Goal: Task Accomplishment & Management: Manage account settings

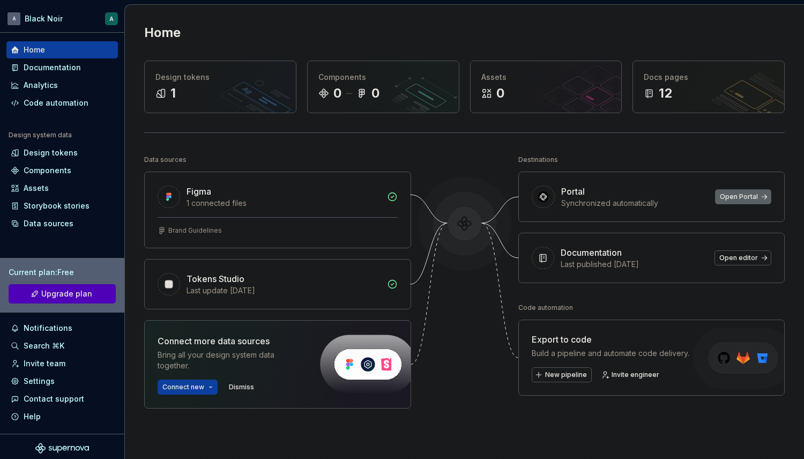
click at [720, 202] on link "Open Portal" at bounding box center [743, 196] width 56 height 15
click at [725, 258] on span "Open editor" at bounding box center [738, 257] width 39 height 9
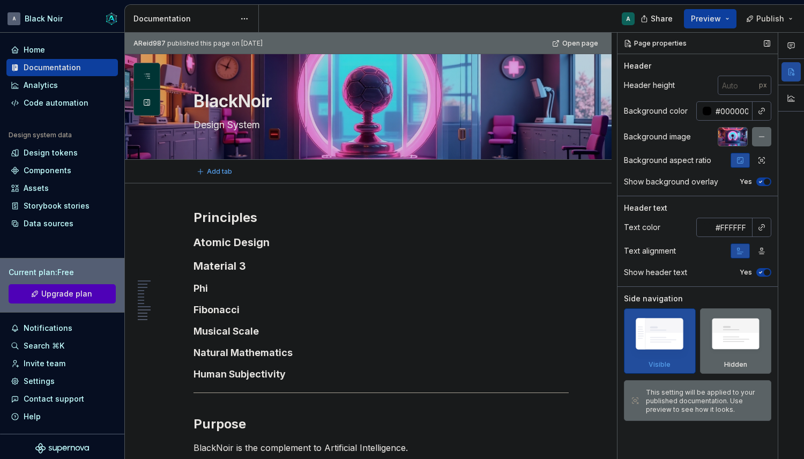
type textarea "*"
click at [725, 116] on input "#000000" at bounding box center [731, 110] width 41 height 19
type input "111111"
type textarea "*"
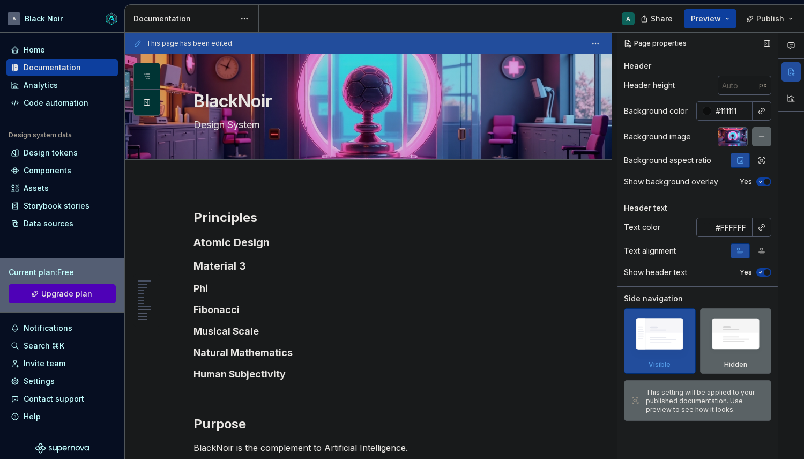
click at [728, 114] on input "#111111" at bounding box center [731, 110] width 41 height 19
type input "#111113"
type textarea "*"
type input "#111113"
type textarea "*"
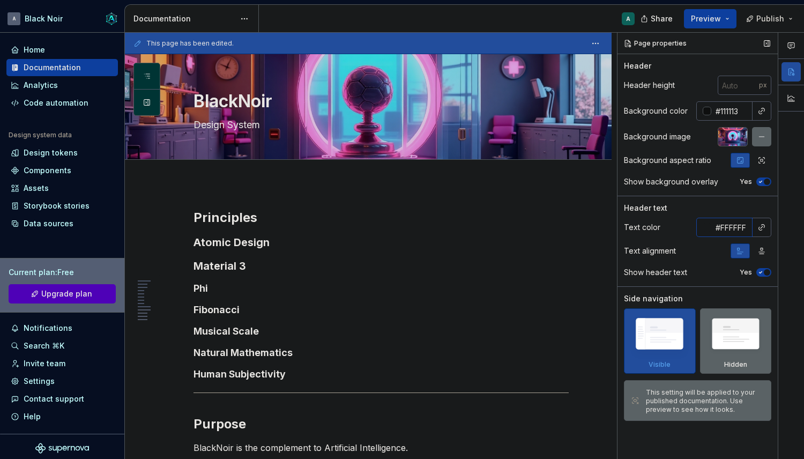
click at [734, 227] on input "#FFFFFF" at bounding box center [731, 227] width 41 height 19
paste input "EDEEF0"
type input "#EDEEF0"
click at [767, 252] on button "button" at bounding box center [761, 250] width 19 height 15
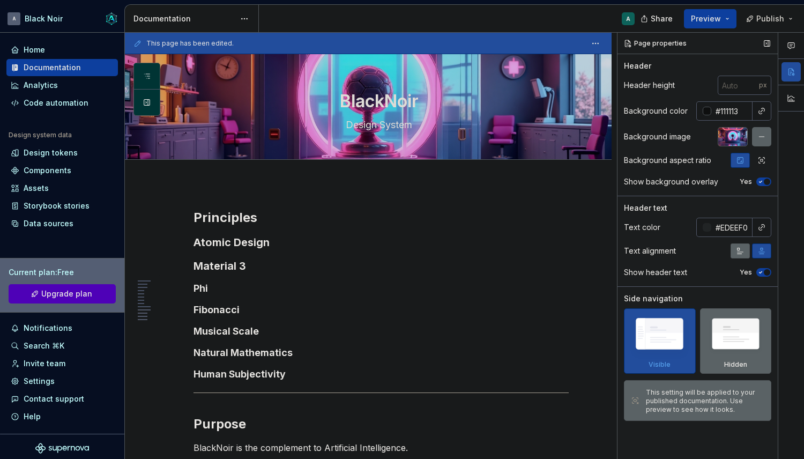
click at [739, 253] on icon "button" at bounding box center [740, 251] width 9 height 9
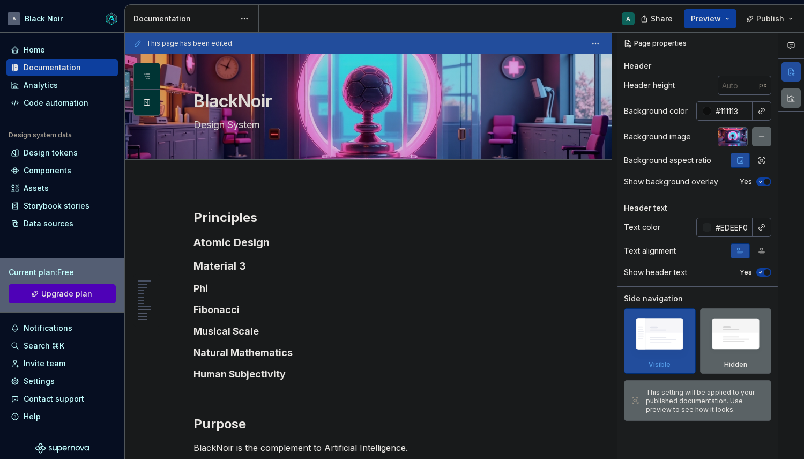
click at [790, 98] on button "button" at bounding box center [790, 97] width 19 height 19
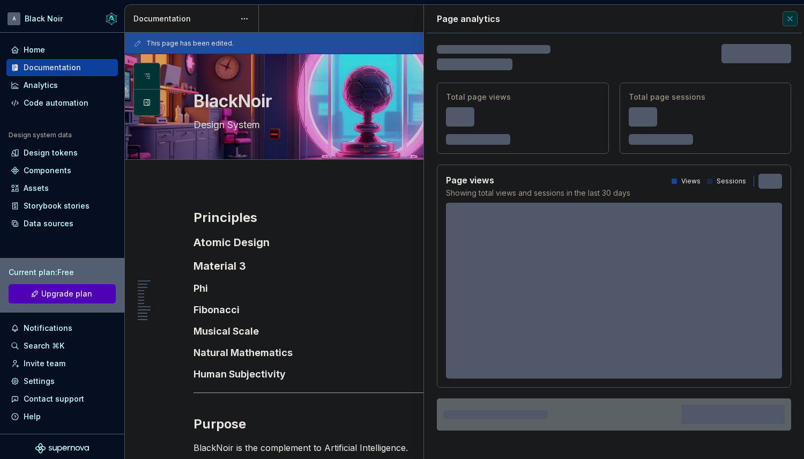
click at [786, 17] on button "button" at bounding box center [789, 18] width 15 height 15
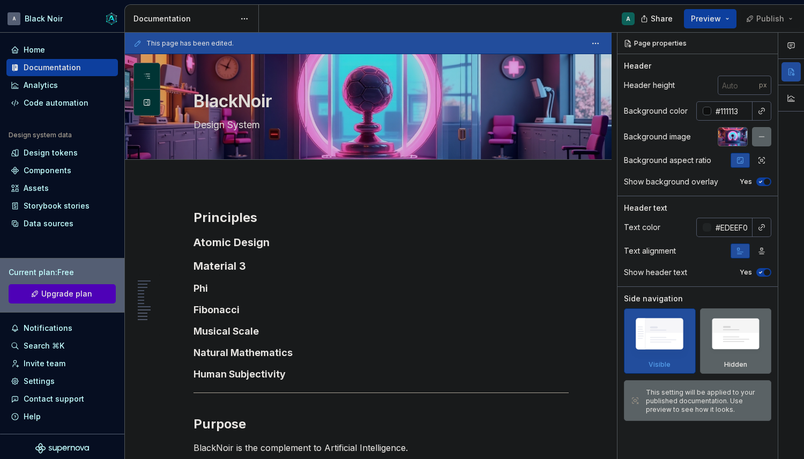
click at [768, 21] on span "Publish" at bounding box center [770, 18] width 28 height 11
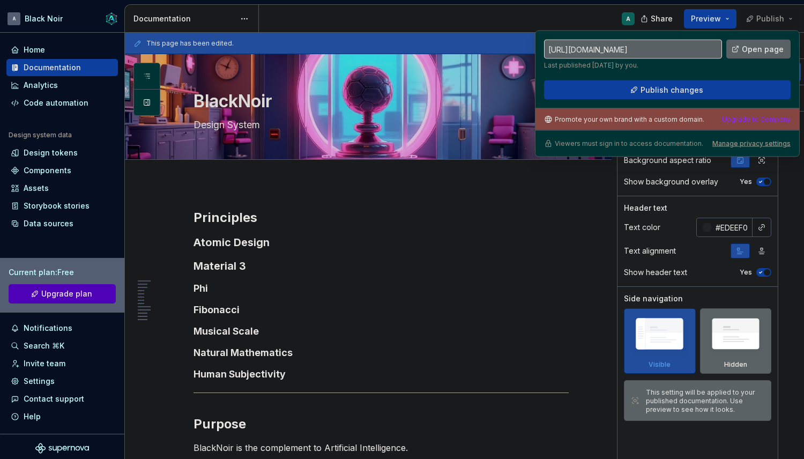
click at [768, 21] on span "Publish" at bounding box center [770, 18] width 28 height 11
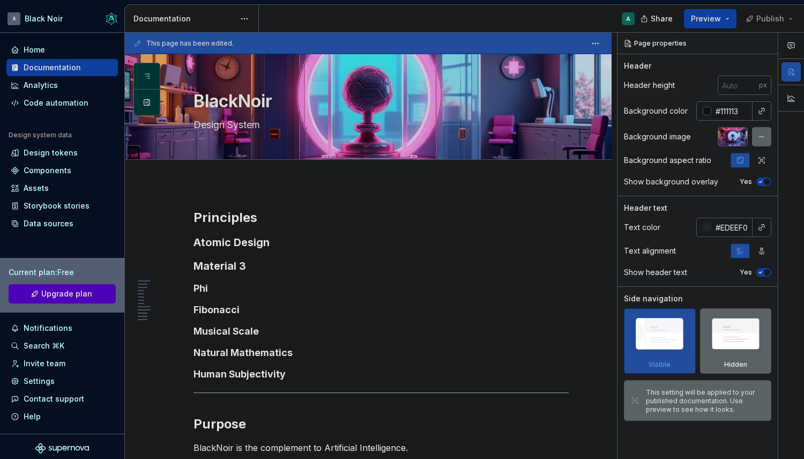
click at [768, 21] on span "Publish" at bounding box center [770, 18] width 28 height 11
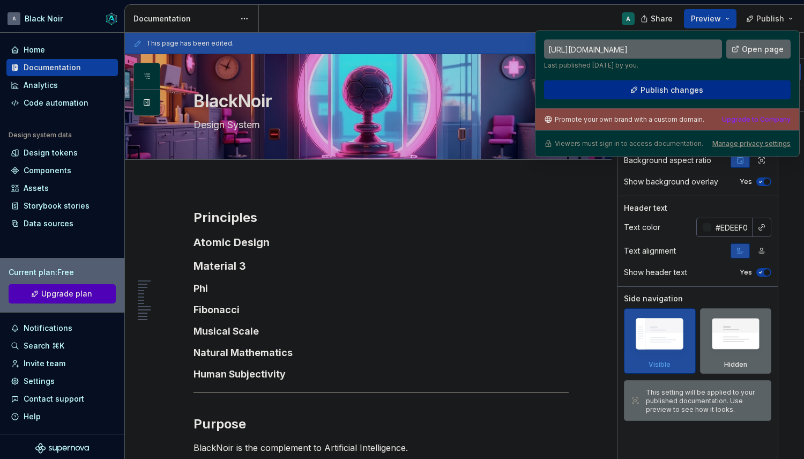
click at [687, 88] on span "Publish changes" at bounding box center [671, 90] width 63 height 11
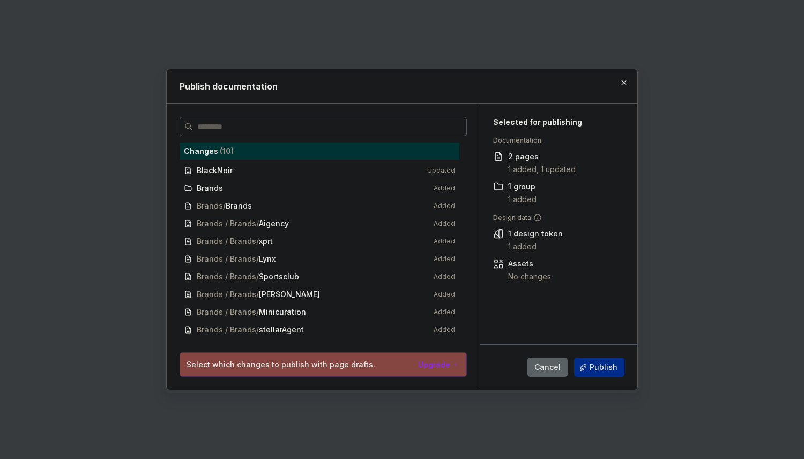
click at [598, 365] on span "Publish" at bounding box center [604, 367] width 28 height 11
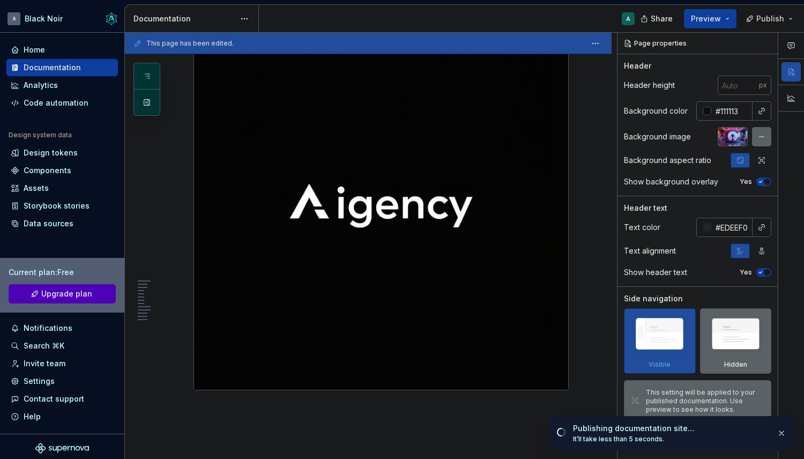
scroll to position [866, 0]
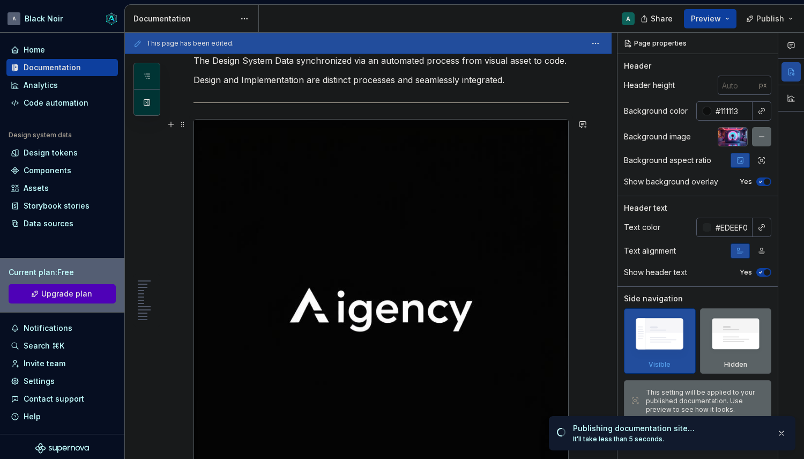
click at [512, 154] on img at bounding box center [381, 307] width 374 height 374
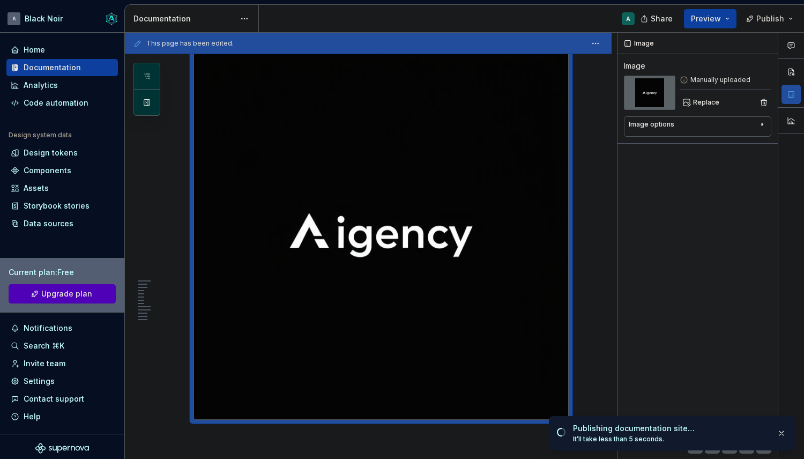
scroll to position [946, 0]
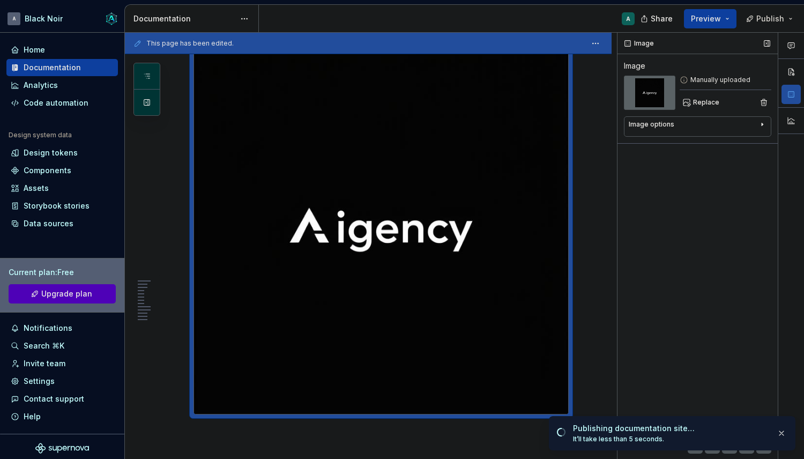
click at [687, 93] on div "Manually uploaded Replace" at bounding box center [726, 93] width 92 height 34
click at [687, 103] on button "Replace" at bounding box center [702, 102] width 44 height 15
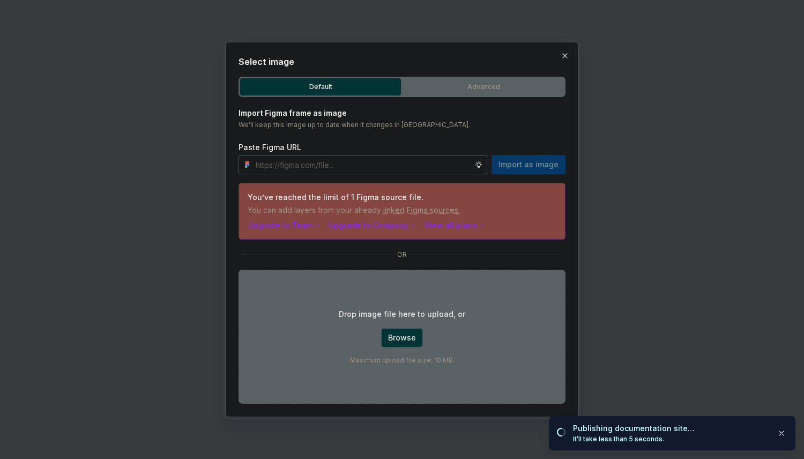
click at [396, 327] on div "Drop image file here to upload, or Browse Maximum upload file size: 10 MB." at bounding box center [401, 337] width 327 height 134
click at [397, 342] on button "Browse" at bounding box center [402, 337] width 42 height 19
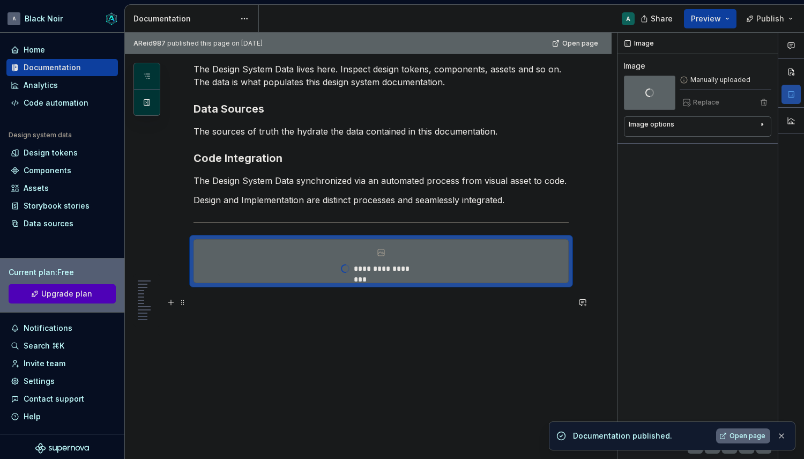
scroll to position [713, 0]
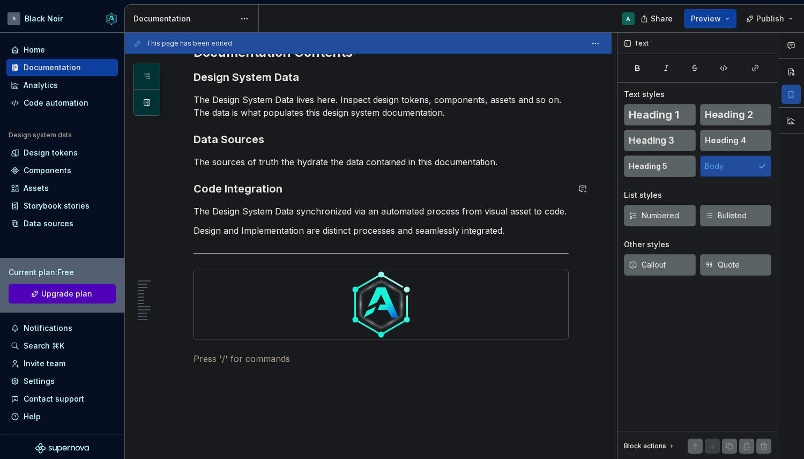
scroll to position [718, 0]
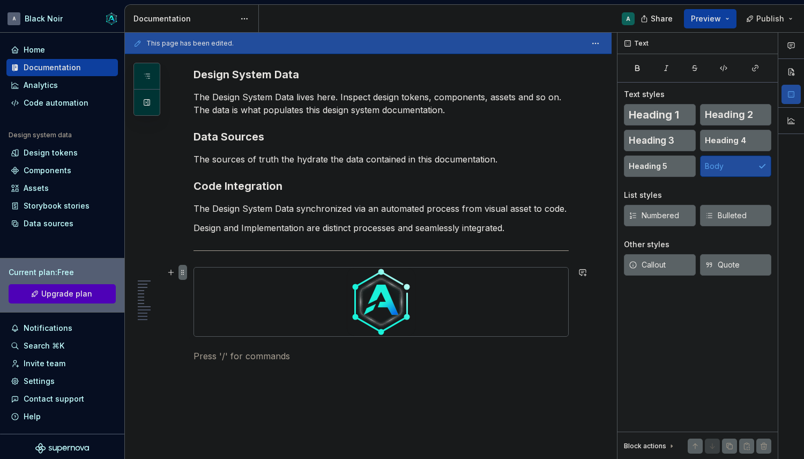
click at [182, 270] on span at bounding box center [182, 272] width 9 height 15
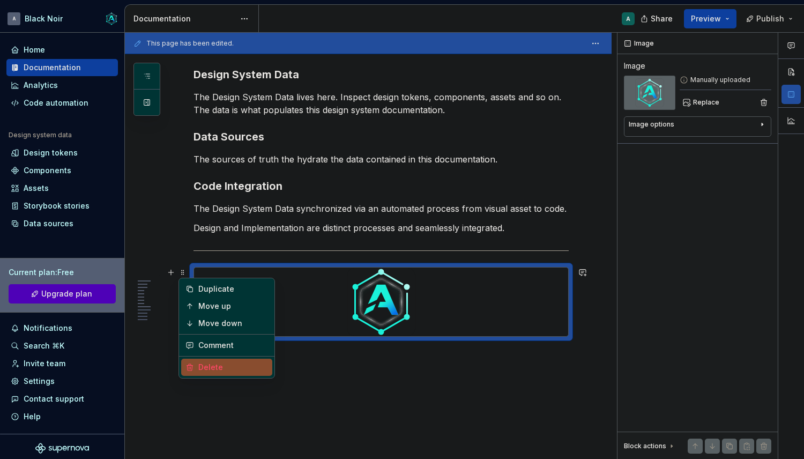
click at [222, 368] on div "Delete" at bounding box center [233, 367] width 70 height 11
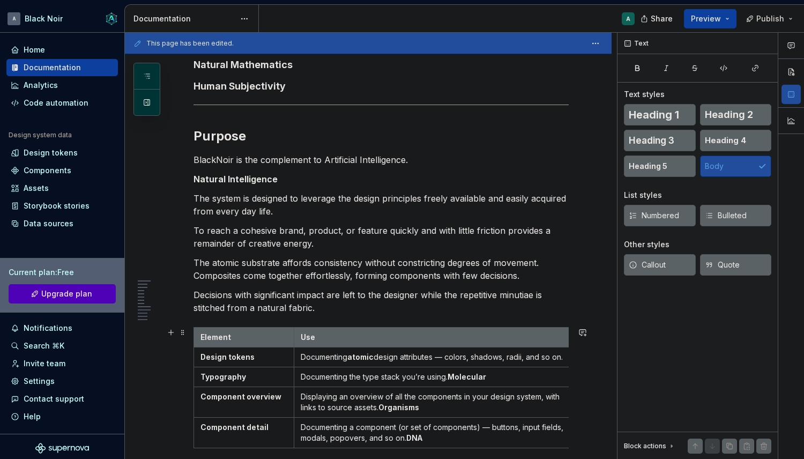
scroll to position [0, 0]
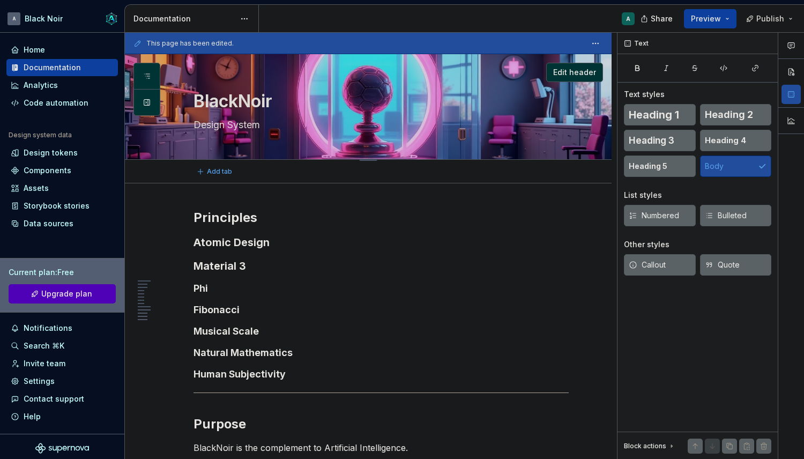
click at [353, 100] on textarea "BlackNoir" at bounding box center [378, 101] width 375 height 26
click at [575, 67] on span "Edit header" at bounding box center [574, 72] width 43 height 11
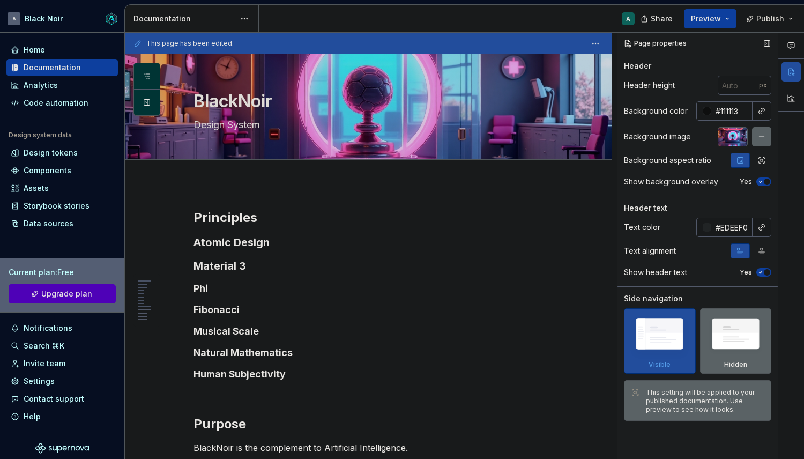
click at [738, 134] on div at bounding box center [733, 136] width 30 height 19
click at [729, 131] on div at bounding box center [733, 136] width 30 height 19
click at [759, 133] on button "button" at bounding box center [761, 136] width 19 height 19
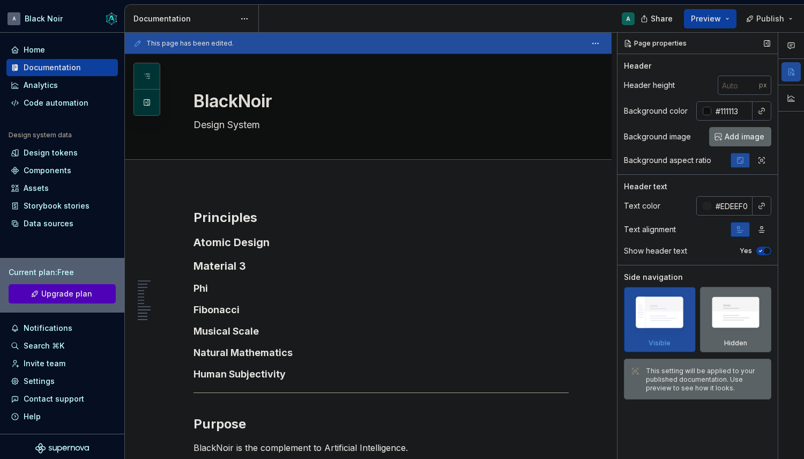
click at [727, 137] on span "Add image" at bounding box center [745, 136] width 40 height 11
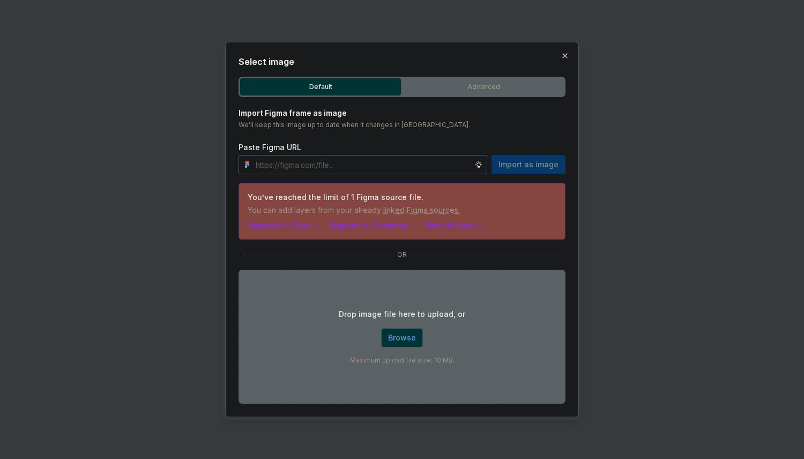
click at [401, 339] on span "Browse" at bounding box center [402, 337] width 28 height 11
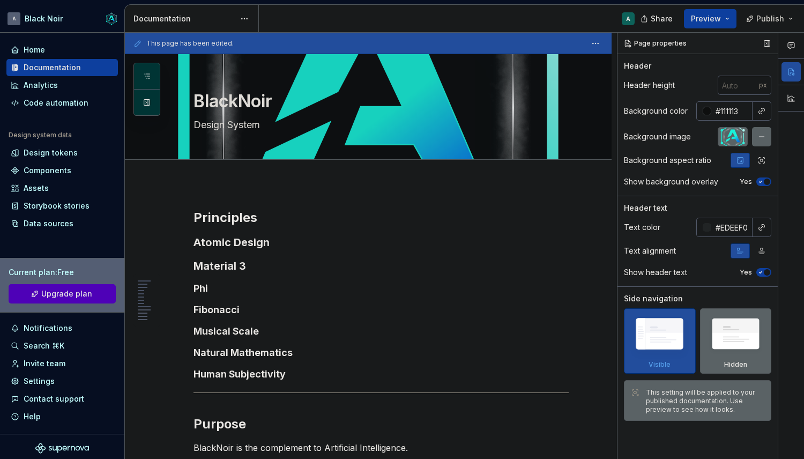
click at [734, 139] on div at bounding box center [733, 136] width 30 height 19
click at [759, 161] on icon "button" at bounding box center [761, 160] width 9 height 9
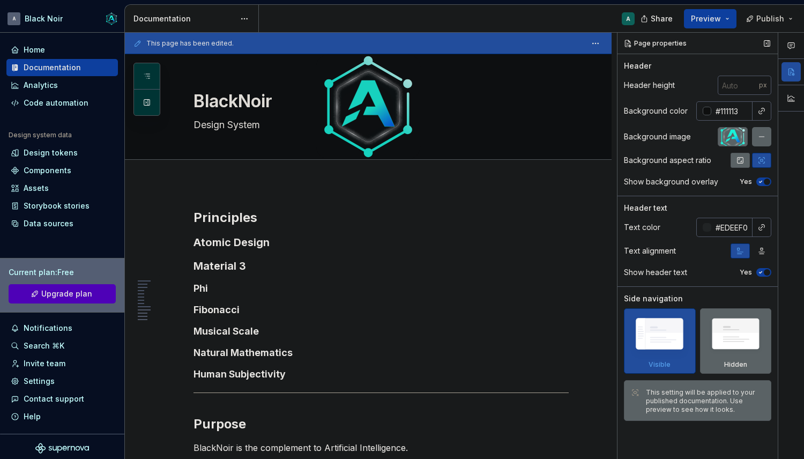
click at [737, 161] on icon "button" at bounding box center [740, 161] width 6 height 6
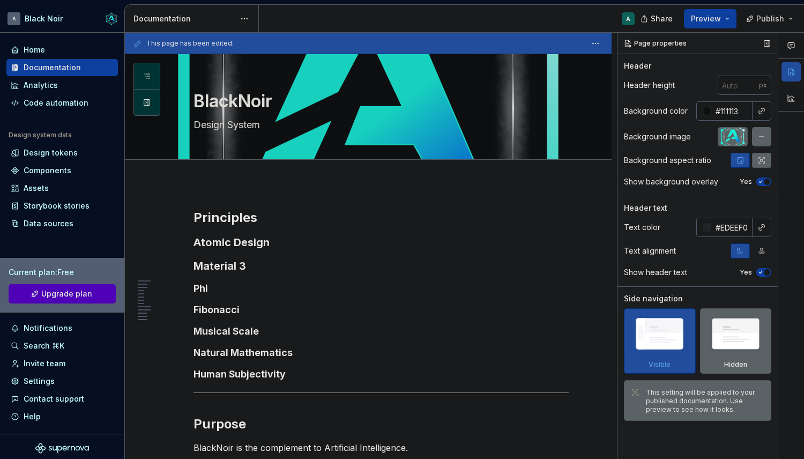
click at [766, 163] on button "button" at bounding box center [761, 160] width 19 height 15
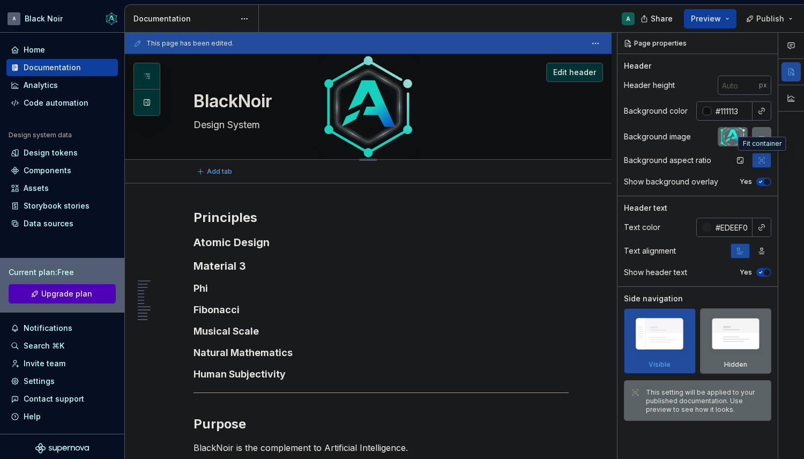
type textarea "*"
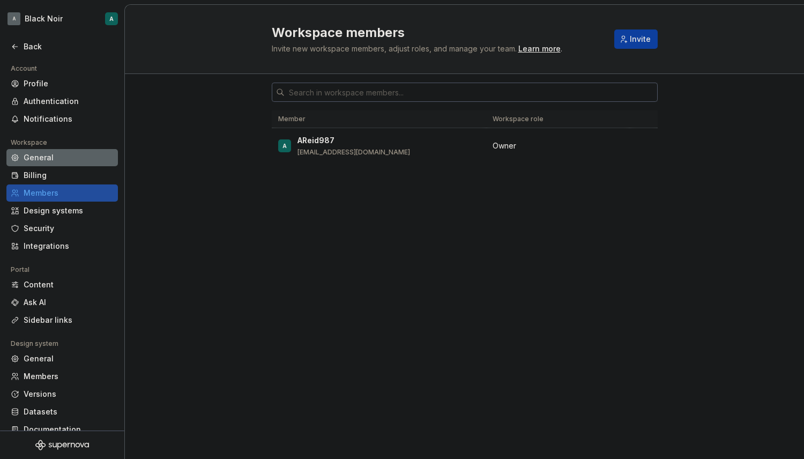
click at [36, 161] on div "General" at bounding box center [69, 157] width 90 height 11
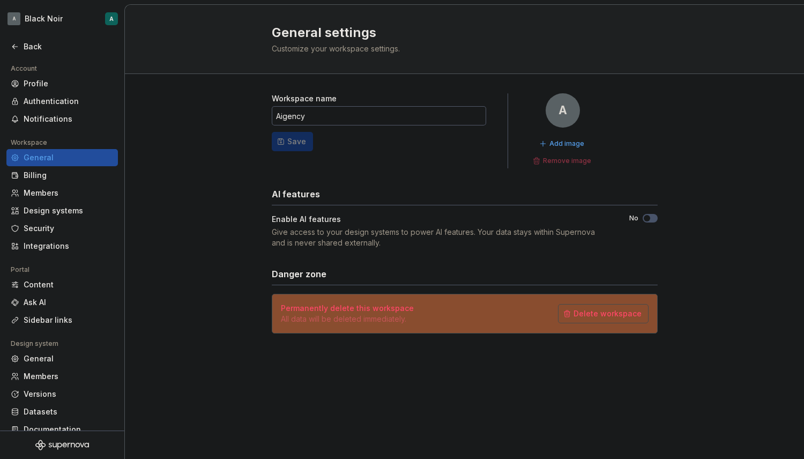
click at [651, 219] on icon "button" at bounding box center [647, 218] width 9 height 6
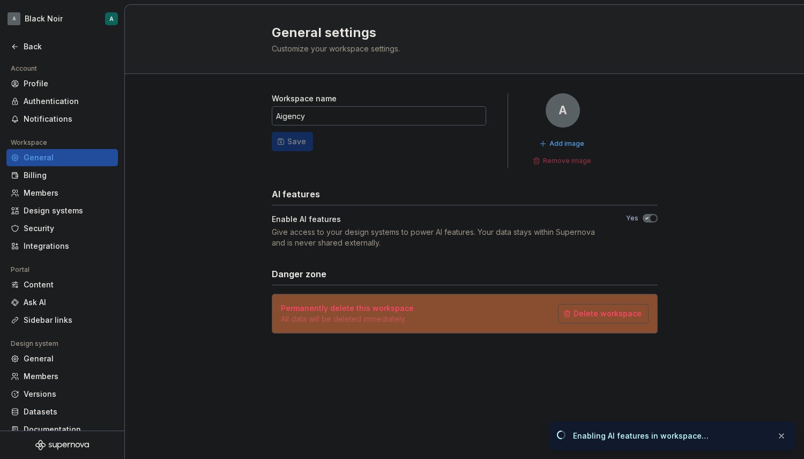
click at [293, 140] on form "Workspace name Aigency Save" at bounding box center [379, 130] width 214 height 75
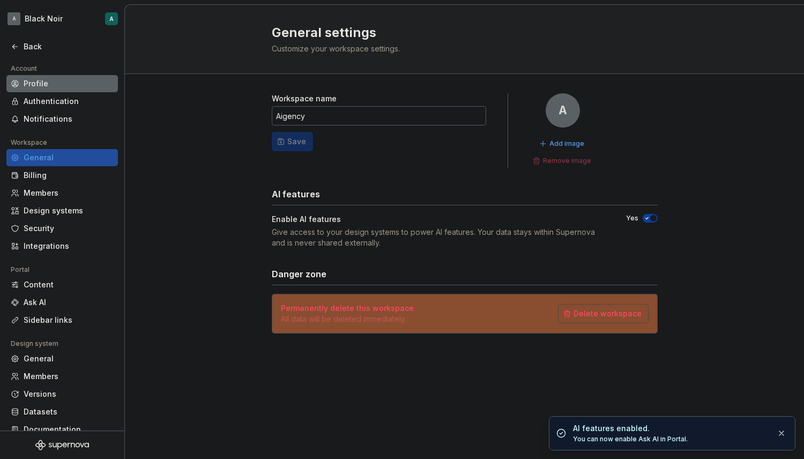
click at [43, 77] on div "Profile" at bounding box center [61, 83] width 111 height 17
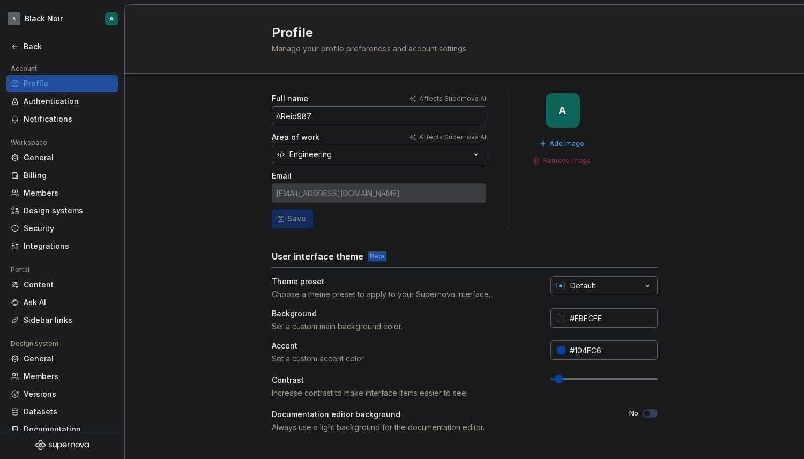
scroll to position [16, 0]
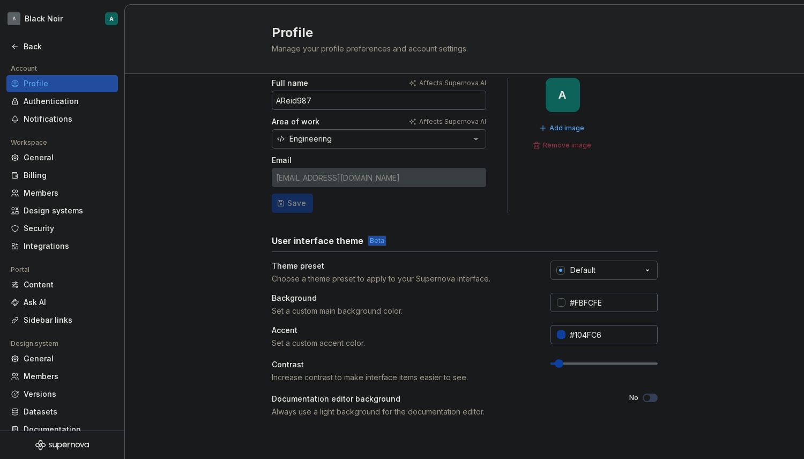
click at [646, 271] on icon "button" at bounding box center [647, 270] width 11 height 11
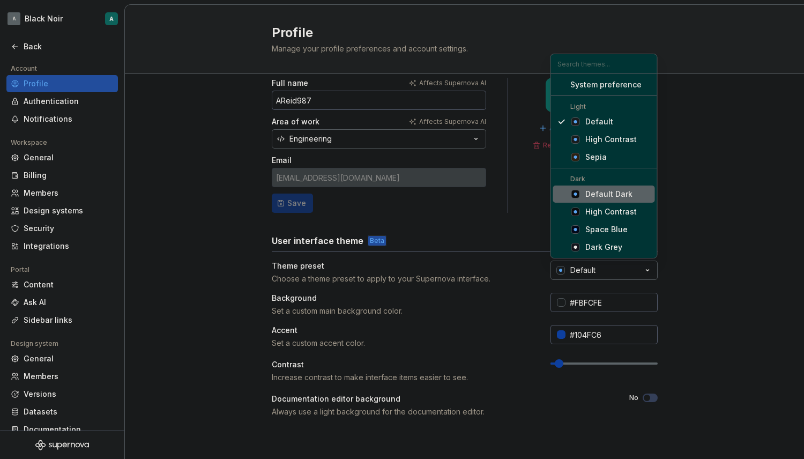
click at [604, 192] on div "Default Dark" at bounding box center [608, 194] width 47 height 11
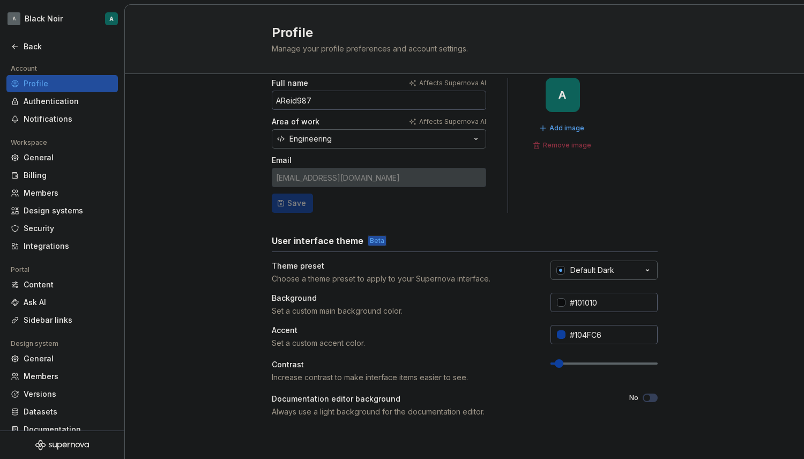
click at [615, 274] on button "Default Dark" at bounding box center [603, 269] width 107 height 19
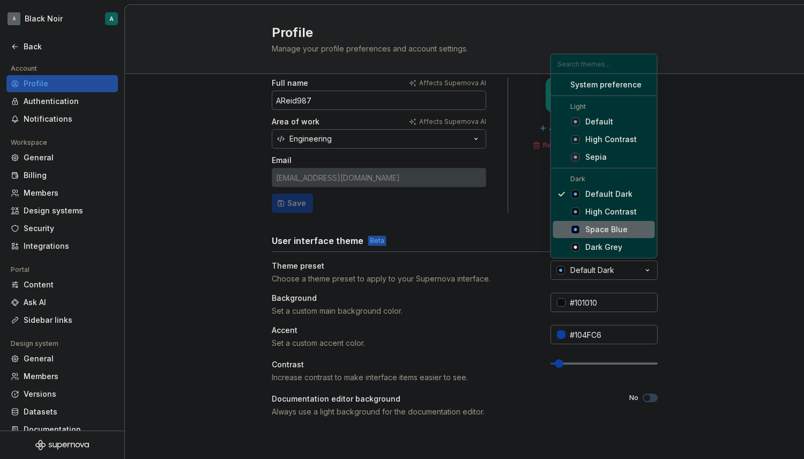
click at [600, 230] on div "Space Blue" at bounding box center [606, 229] width 42 height 11
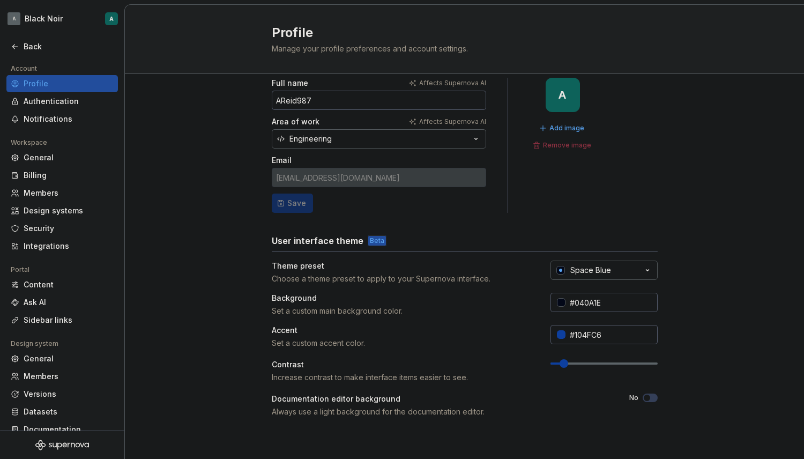
click at [608, 267] on div "Space Blue" at bounding box center [590, 270] width 41 height 11
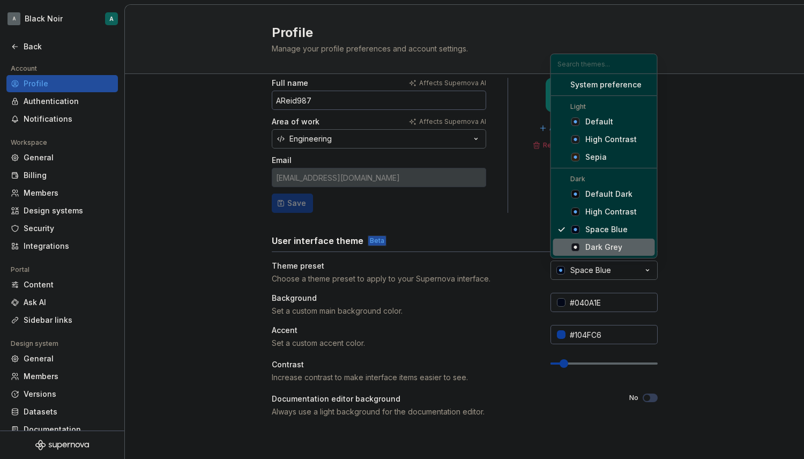
click at [606, 242] on div "Dark Grey" at bounding box center [603, 247] width 37 height 11
type input "#191A23"
type input "#FFFFFF"
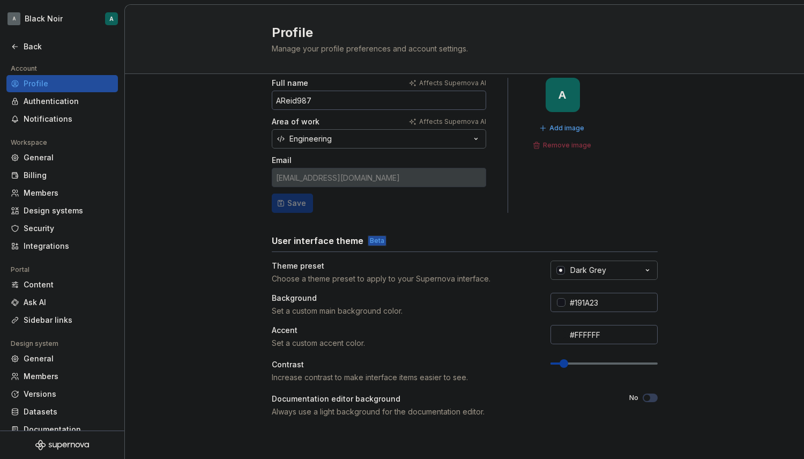
click at [607, 265] on button "Dark Grey" at bounding box center [603, 269] width 107 height 19
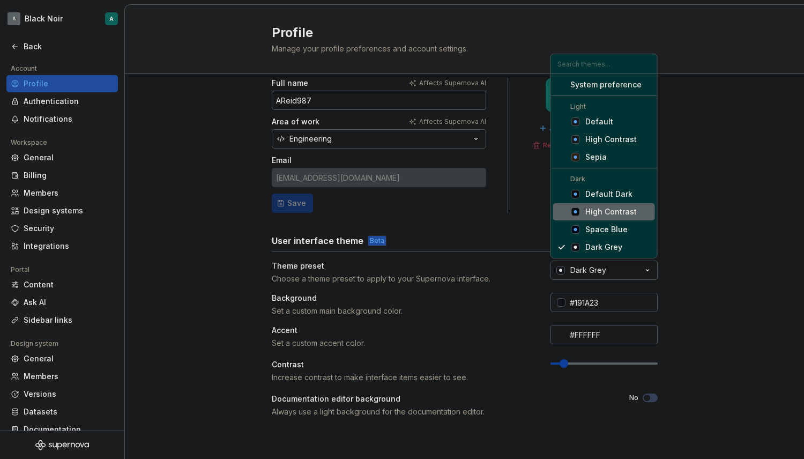
click at [607, 212] on div "High Contrast" at bounding box center [610, 211] width 51 height 11
type input "#101010"
type input "#104FC6"
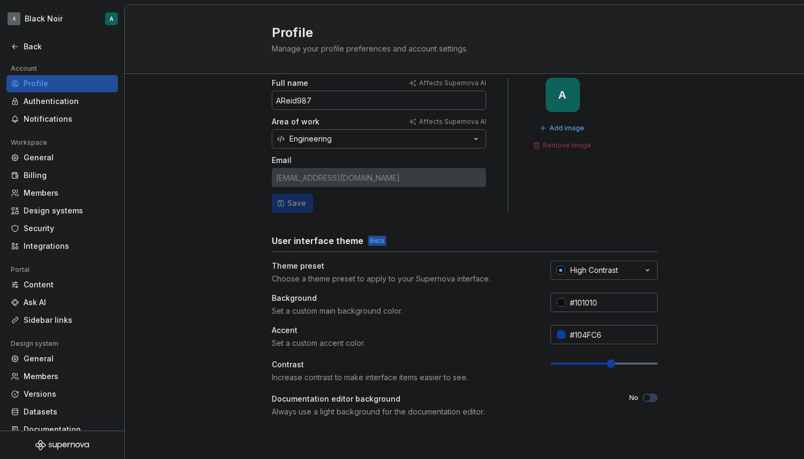
click at [603, 270] on div "High Contrast" at bounding box center [594, 270] width 48 height 11
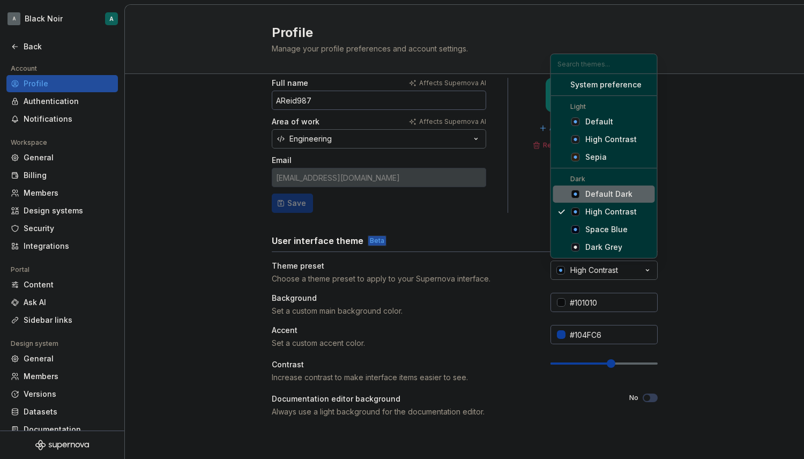
click at [605, 190] on div "Default Dark" at bounding box center [608, 194] width 47 height 11
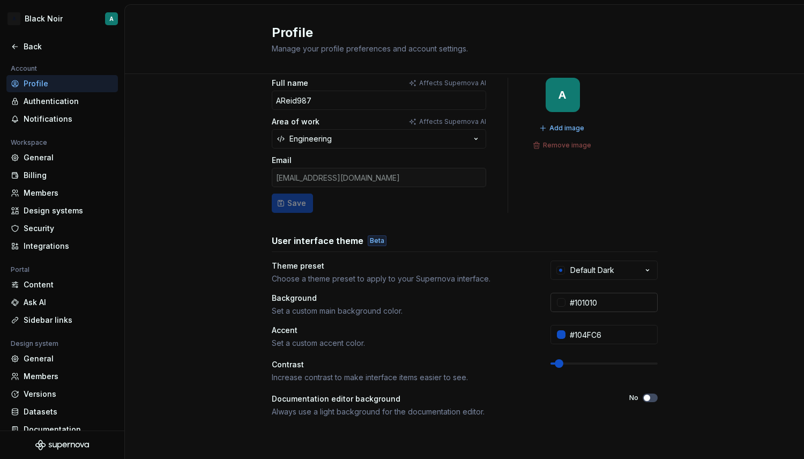
click at [579, 304] on input "#101010" at bounding box center [611, 302] width 92 height 19
click at [590, 302] on input "#101010" at bounding box center [611, 302] width 92 height 19
click at [579, 302] on input "#101010" at bounding box center [611, 302] width 92 height 19
type input "#111111"
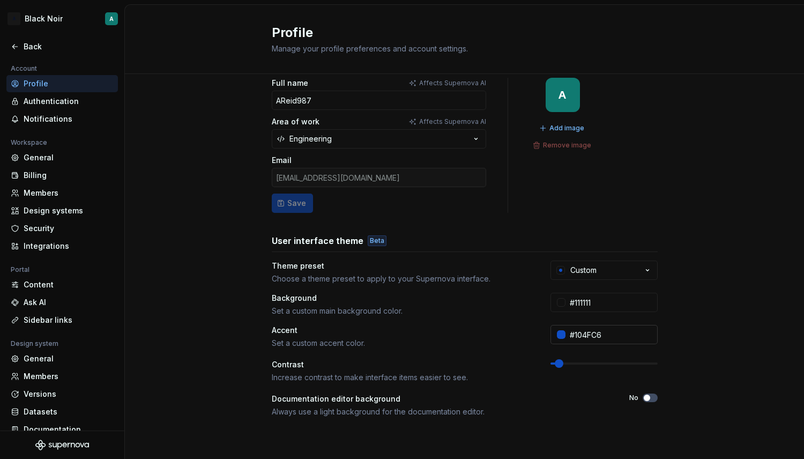
click at [585, 332] on input "#104FC6" at bounding box center [611, 334] width 92 height 19
paste input "3E63DD"
type input "#3E63DD"
click at [583, 412] on div "Always use a light background for the documentation editor." at bounding box center [441, 411] width 338 height 11
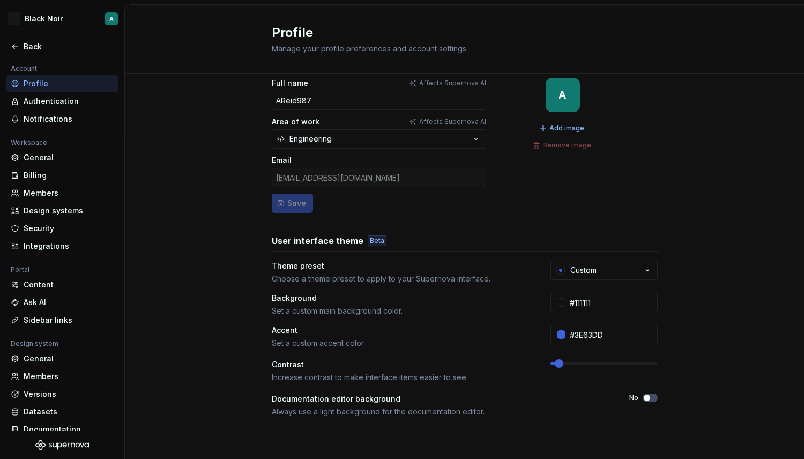
scroll to position [20, 0]
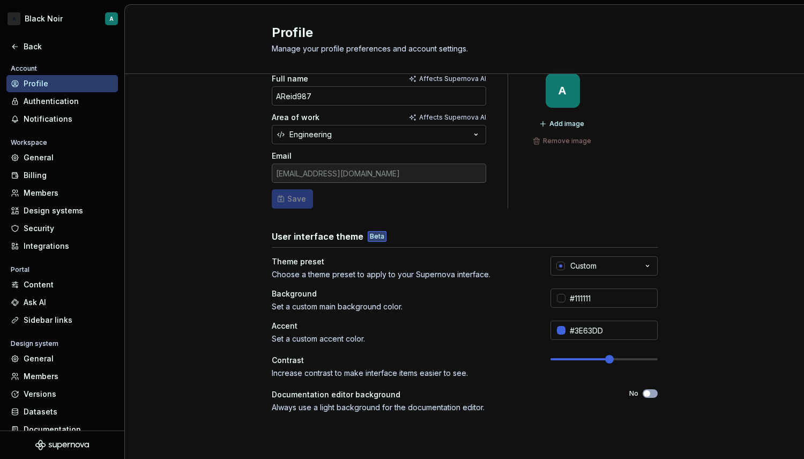
click at [612, 357] on span at bounding box center [609, 359] width 9 height 9
click at [630, 357] on span at bounding box center [626, 359] width 9 height 9
click at [550, 118] on button "Add image" at bounding box center [562, 123] width 53 height 15
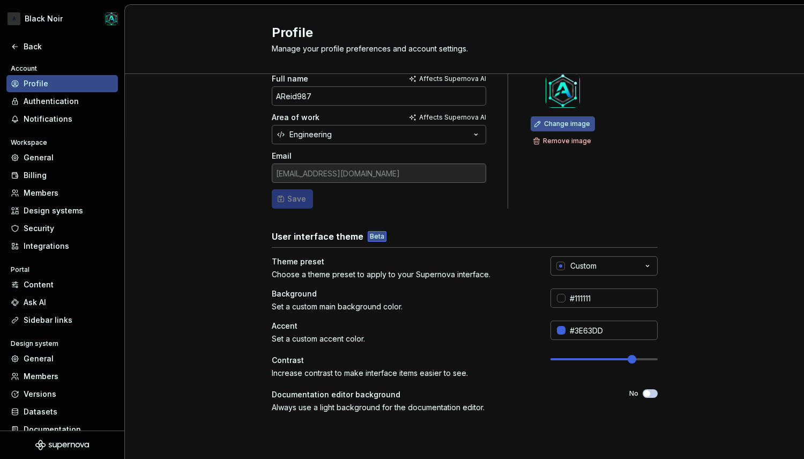
click at [558, 121] on span "Change image" at bounding box center [567, 124] width 46 height 9
click at [561, 125] on span "Change image" at bounding box center [567, 124] width 46 height 9
click at [555, 97] on img at bounding box center [563, 90] width 34 height 34
click at [560, 96] on img at bounding box center [563, 90] width 34 height 34
click at [558, 122] on span "Change image" at bounding box center [567, 124] width 46 height 9
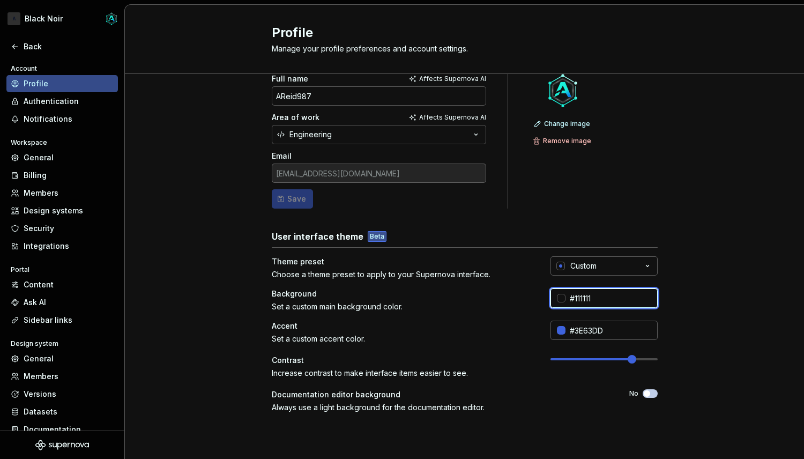
click at [609, 299] on input "#111111" at bounding box center [611, 297] width 92 height 19
type input "#111113"
click at [594, 335] on input "#3E63DD" at bounding box center [611, 329] width 92 height 19
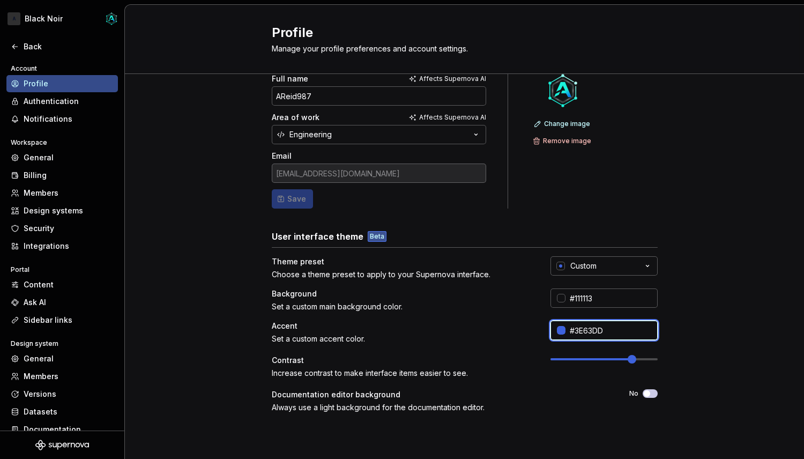
click at [594, 335] on input "#3E63DD" at bounding box center [611, 329] width 92 height 19
paste input "12A594"
type input "#12A594"
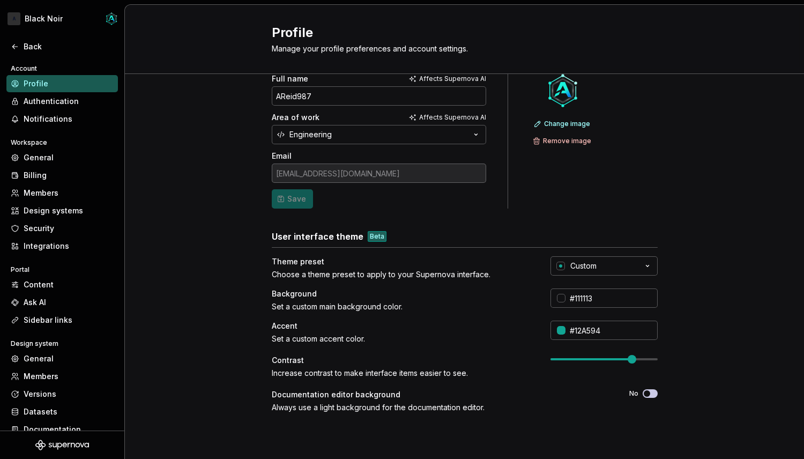
click at [504, 318] on div "Theme preset Choose a theme preset to apply to your Supernova interface. Custom…" at bounding box center [465, 350] width 386 height 189
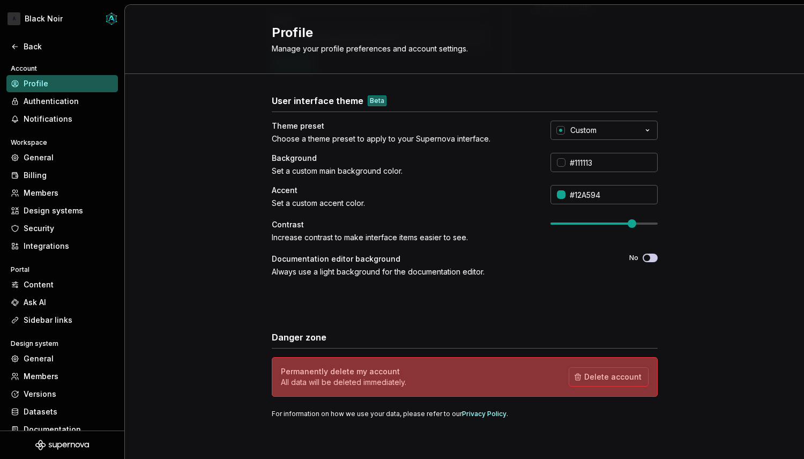
scroll to position [0, 0]
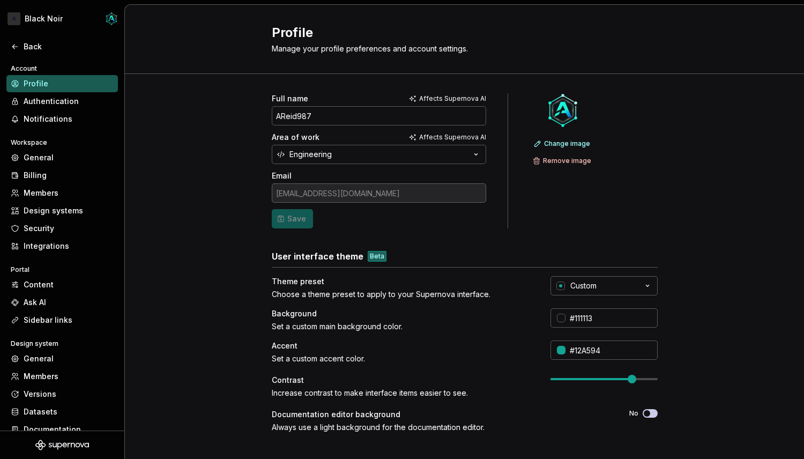
click at [281, 222] on form "Full name Affects Supernova AI AReid987 Area of work Affects Supernova AI Engin…" at bounding box center [379, 160] width 214 height 135
click at [54, 105] on div "Authentication" at bounding box center [69, 101] width 90 height 11
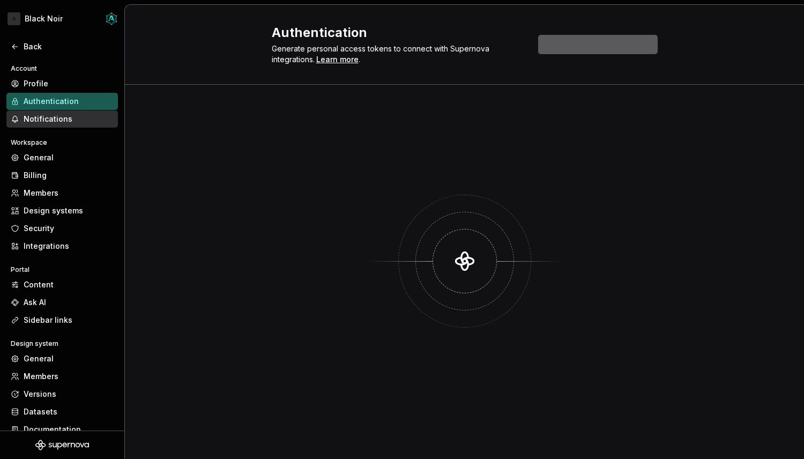
click at [47, 117] on div "Notifications" at bounding box center [69, 119] width 90 height 11
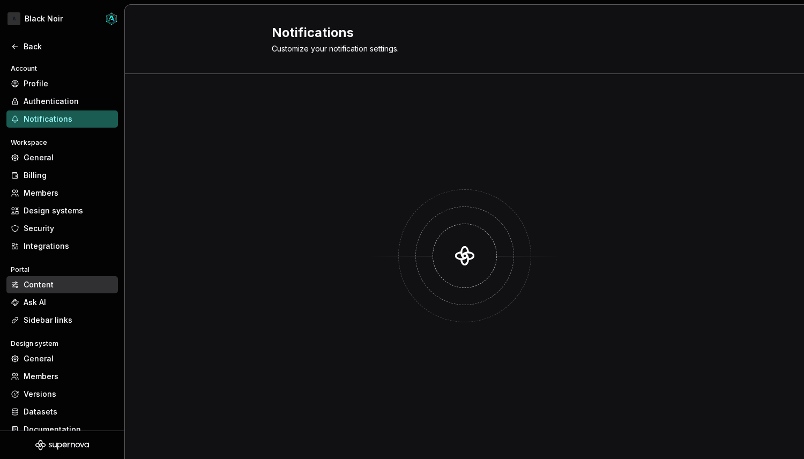
click at [46, 279] on div "Content" at bounding box center [69, 284] width 90 height 11
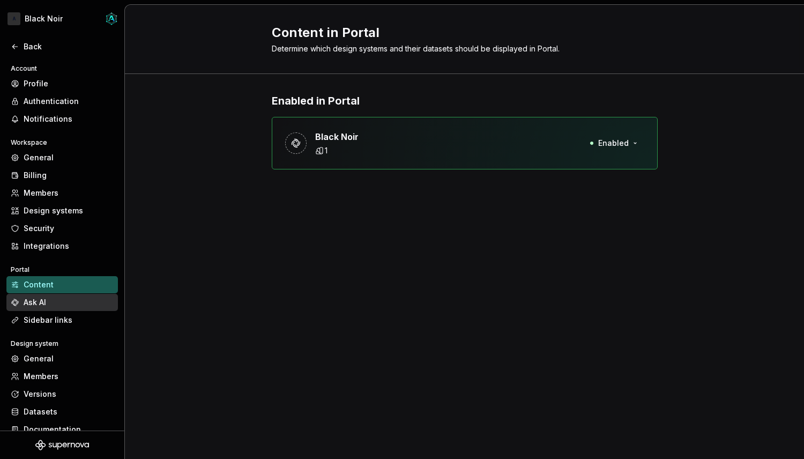
click at [38, 295] on div "Ask AI" at bounding box center [61, 302] width 111 height 17
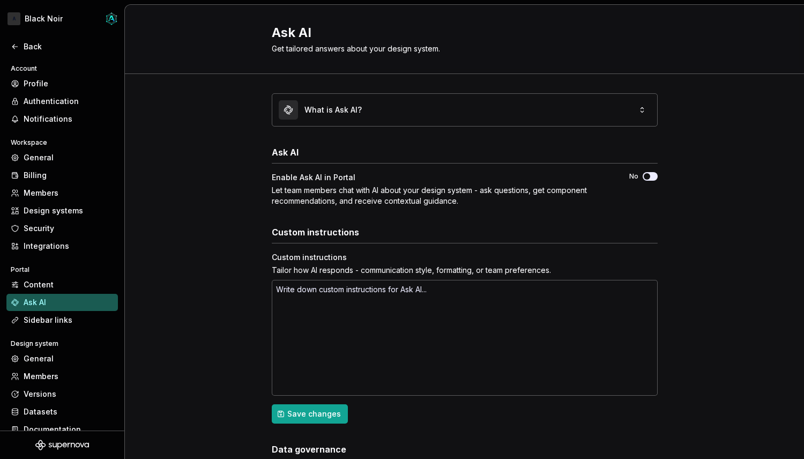
click at [650, 173] on icon "button" at bounding box center [647, 176] width 9 height 6
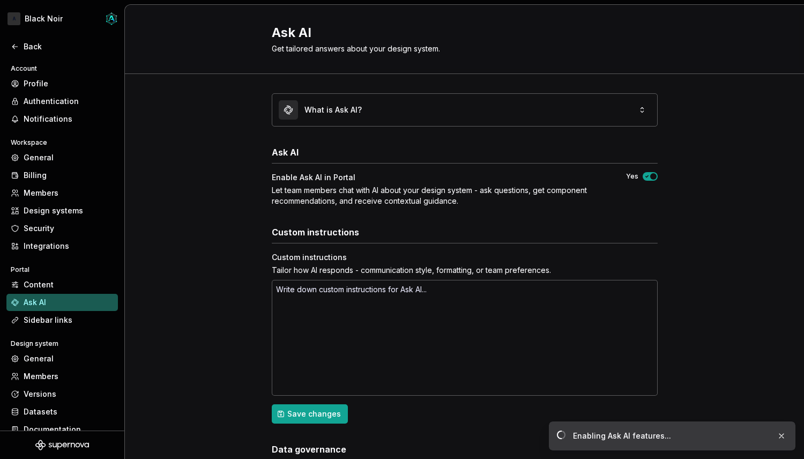
scroll to position [74, 0]
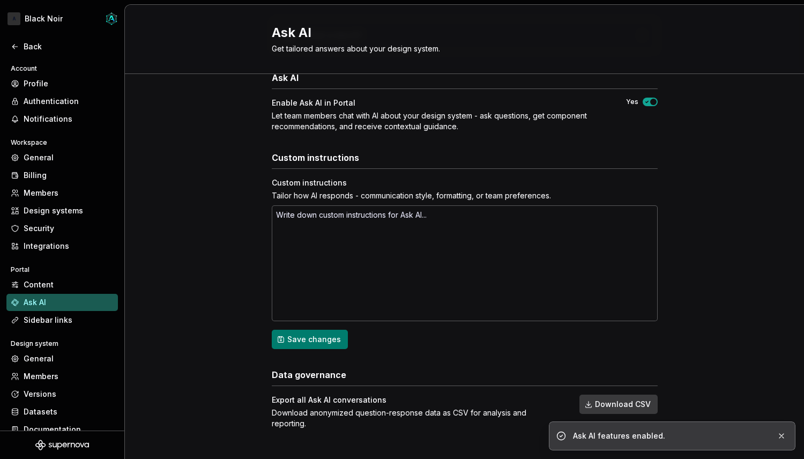
click at [293, 335] on span "Save changes" at bounding box center [314, 339] width 54 height 11
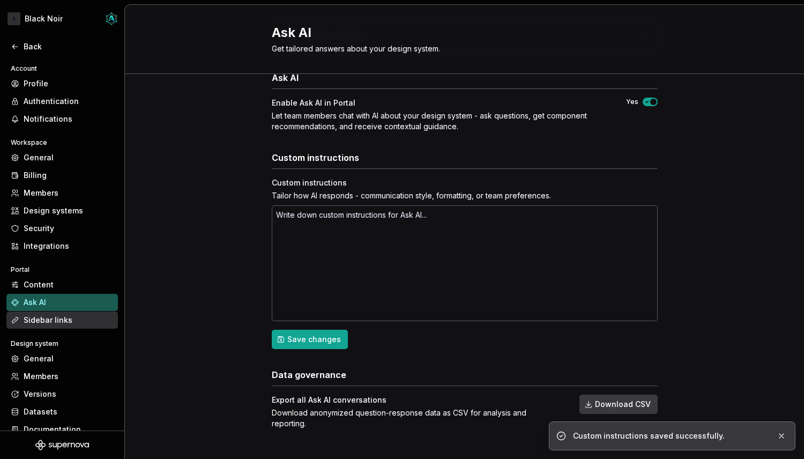
click at [43, 315] on div "Sidebar links" at bounding box center [69, 320] width 90 height 11
type textarea "*"
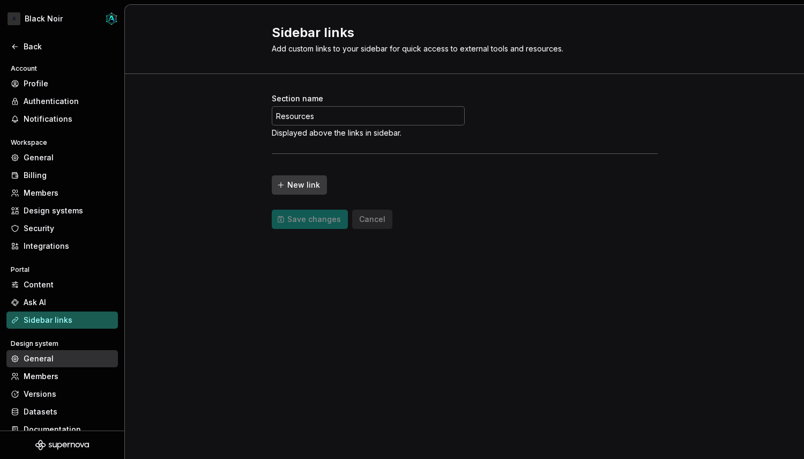
click at [39, 360] on div "General" at bounding box center [69, 358] width 90 height 11
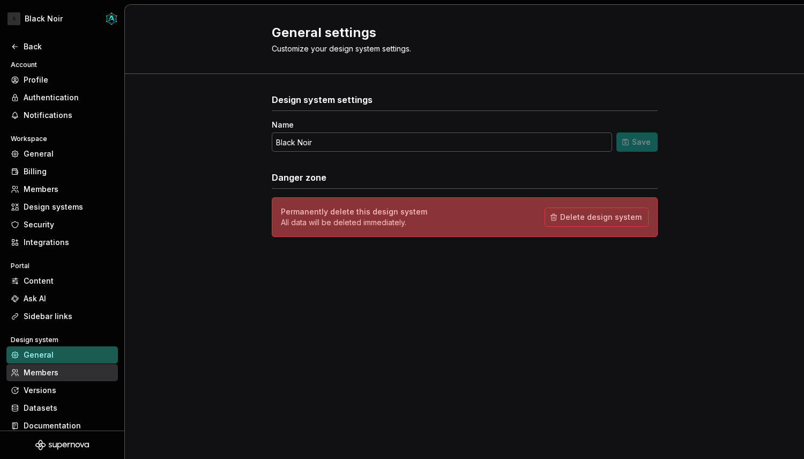
click at [46, 374] on div "Members" at bounding box center [69, 372] width 90 height 11
click at [48, 391] on div "Versions" at bounding box center [69, 390] width 90 height 11
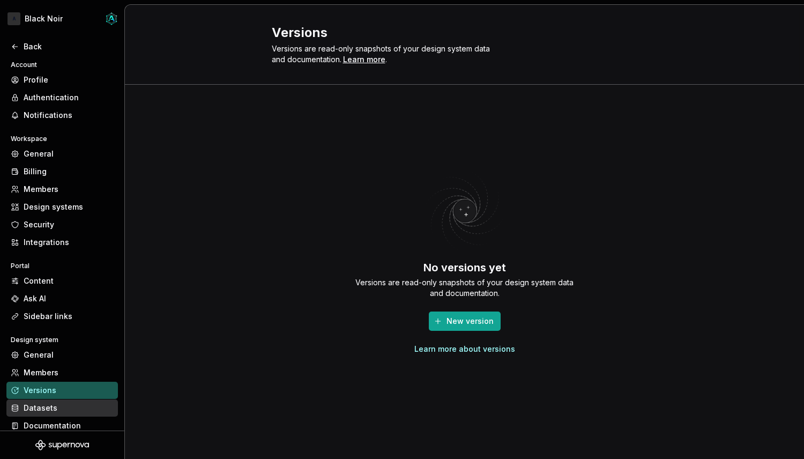
click at [46, 407] on div "Datasets" at bounding box center [69, 407] width 90 height 11
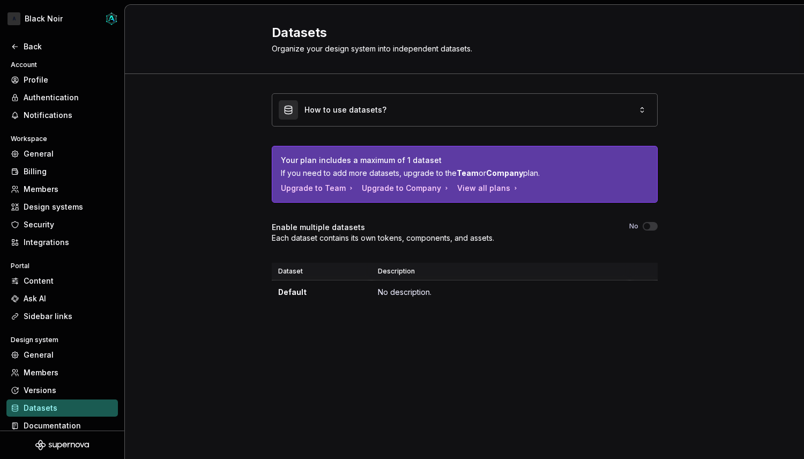
scroll to position [13, 0]
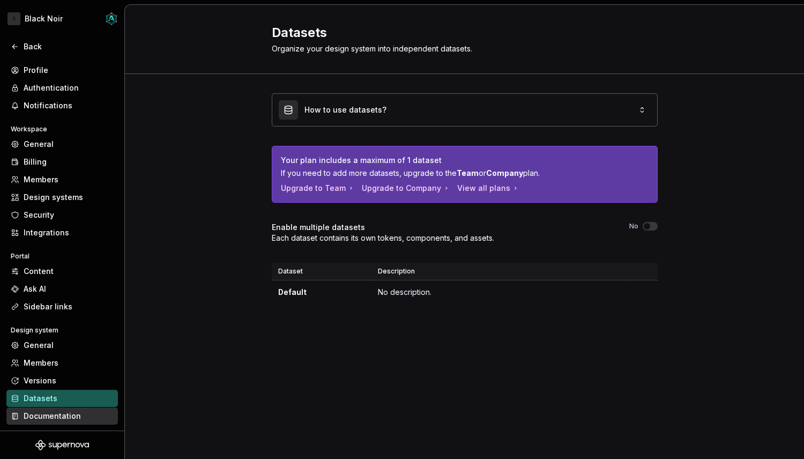
click at [63, 422] on div "Documentation" at bounding box center [61, 415] width 111 height 17
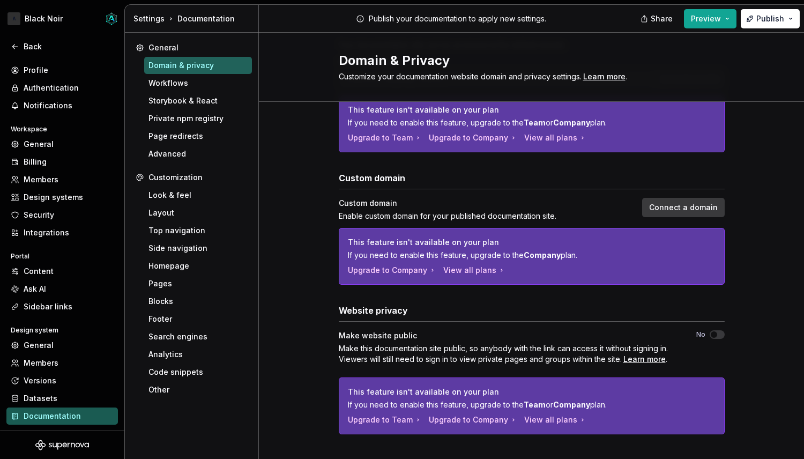
scroll to position [161, 0]
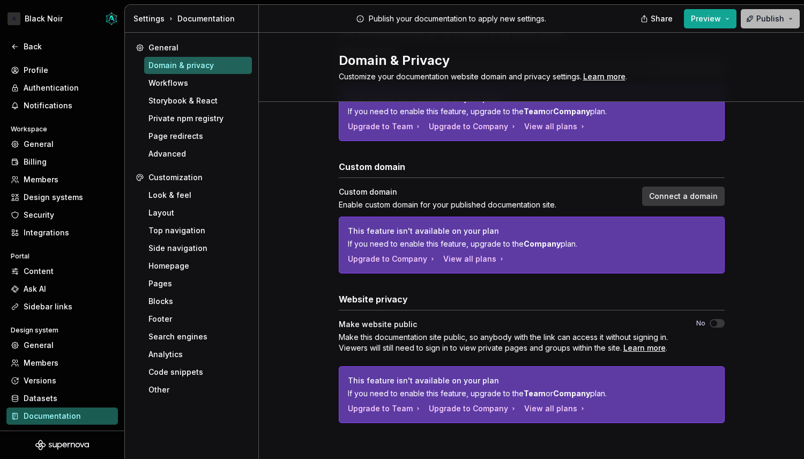
click at [772, 12] on button "Publish" at bounding box center [770, 18] width 59 height 19
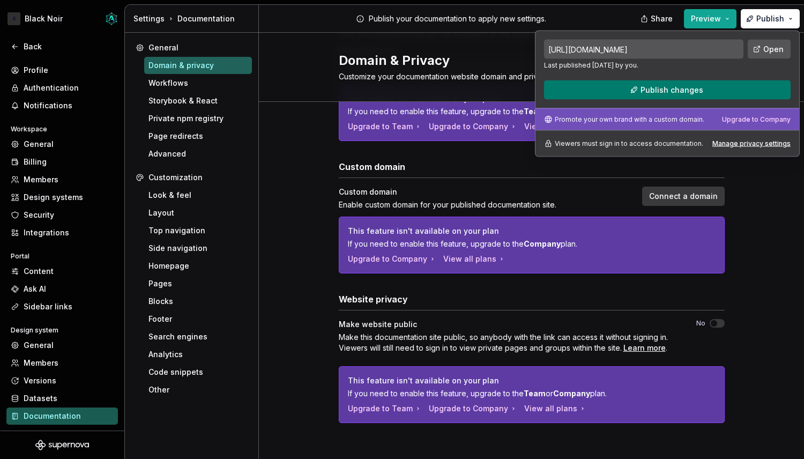
click at [726, 91] on button "Publish changes" at bounding box center [667, 89] width 247 height 19
